Goal: Communication & Community: Share content

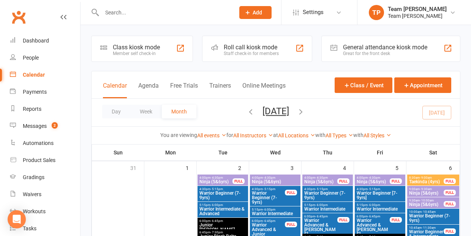
click at [322, 99] on div "Day Week Month [DATE] [DATE] Sun Mon Tue Wed Thu Fri Sat 31 01 02 03 04 05 06 0…" at bounding box center [276, 113] width 368 height 28
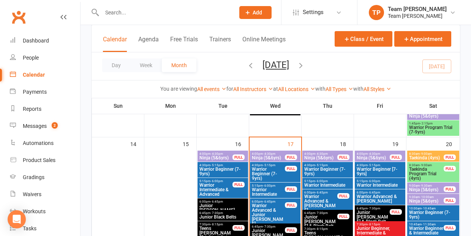
click at [322, 75] on div "Day Week Month [DATE] [DATE] Sun Mon Tue Wed Thu Fri Sat 31 01 02 03 04 05 06 0…" at bounding box center [276, 66] width 368 height 28
click at [38, 126] on div "Messages" at bounding box center [35, 126] width 24 height 6
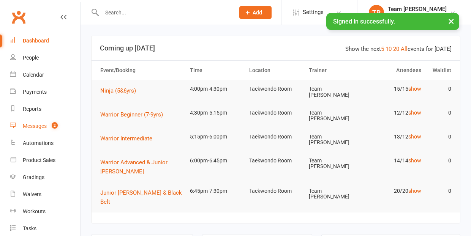
click at [35, 124] on div "Messages" at bounding box center [35, 126] width 24 height 6
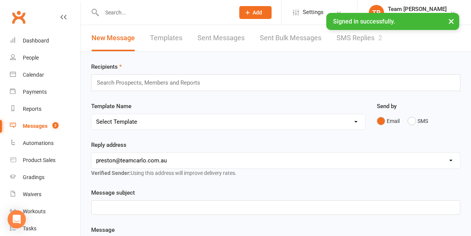
click at [355, 39] on link "SMS Replies 2" at bounding box center [360, 38] width 46 height 26
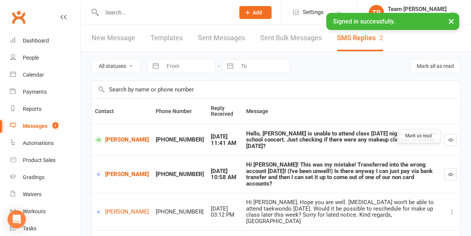
click at [450, 137] on icon "button" at bounding box center [451, 140] width 6 height 6
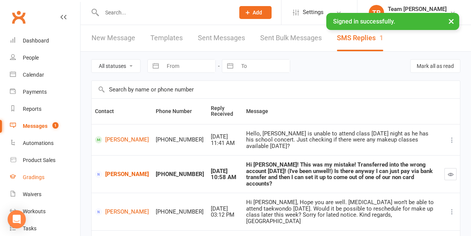
click at [40, 178] on div "Gradings" at bounding box center [34, 177] width 22 height 6
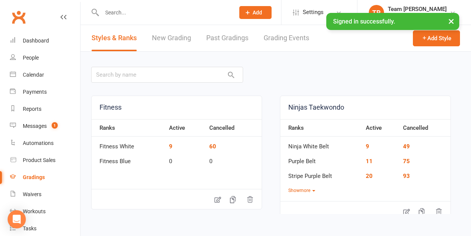
click at [281, 41] on link "Grading Events" at bounding box center [287, 38] width 46 height 26
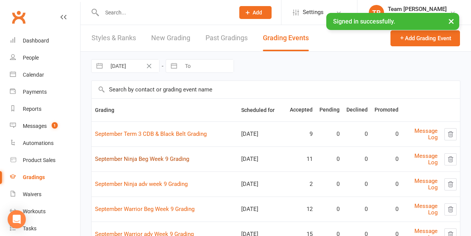
click at [152, 158] on link "September Ninja Beg Week 9 Grading" at bounding box center [142, 159] width 94 height 7
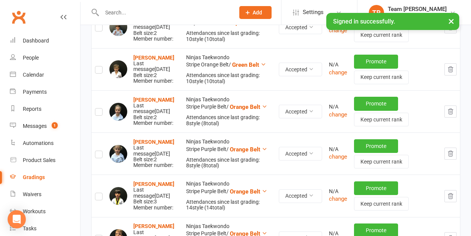
scroll to position [294, 0]
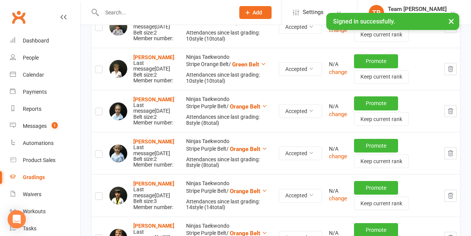
click at [98, 113] on label at bounding box center [99, 113] width 8 height 0
click at [98, 108] on input "checkbox" at bounding box center [99, 108] width 8 height 0
click at [99, 155] on label at bounding box center [99, 155] width 8 height 0
click at [99, 151] on input "checkbox" at bounding box center [99, 151] width 8 height 0
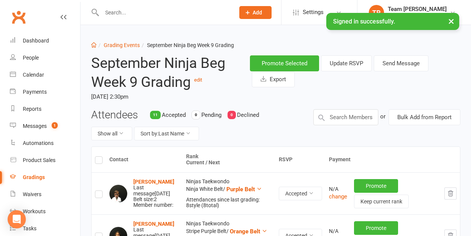
scroll to position [0, 0]
click at [398, 63] on button "Send Message" at bounding box center [401, 63] width 55 height 16
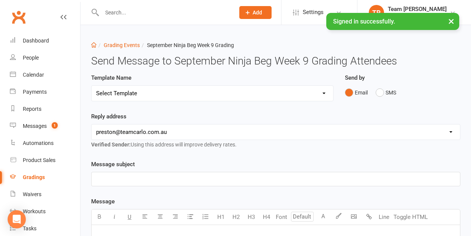
select select "27"
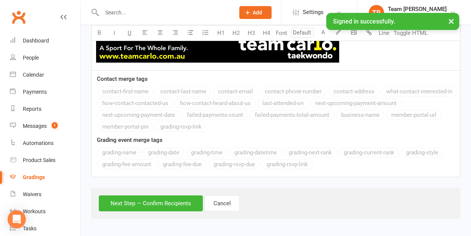
scroll to position [683, 0]
click at [168, 199] on button "Next Step — Confirm Recipients" at bounding box center [151, 204] width 104 height 16
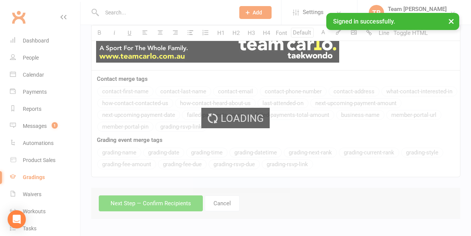
scroll to position [657, 0]
